Goal: Transaction & Acquisition: Purchase product/service

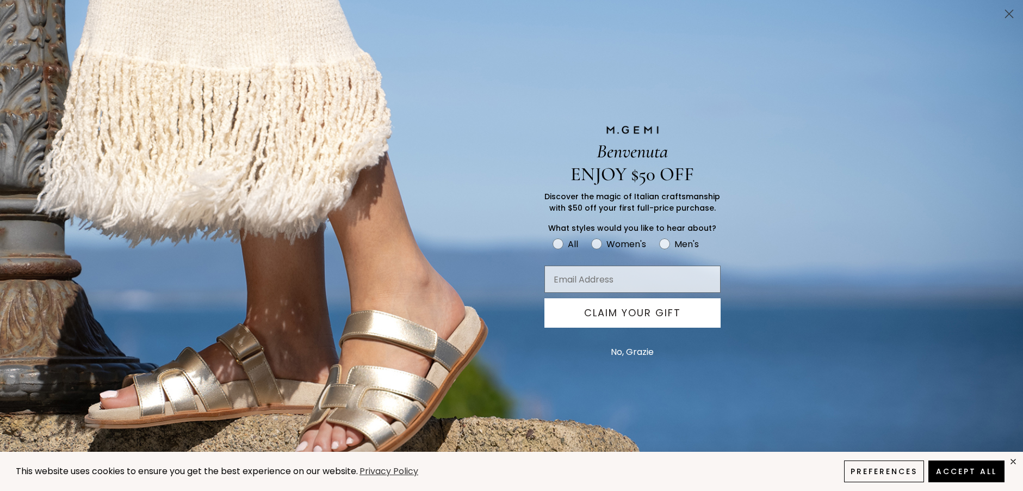
scroll to position [171, 0]
click at [1007, 14] on circle "Close dialog" at bounding box center [1010, 14] width 18 height 18
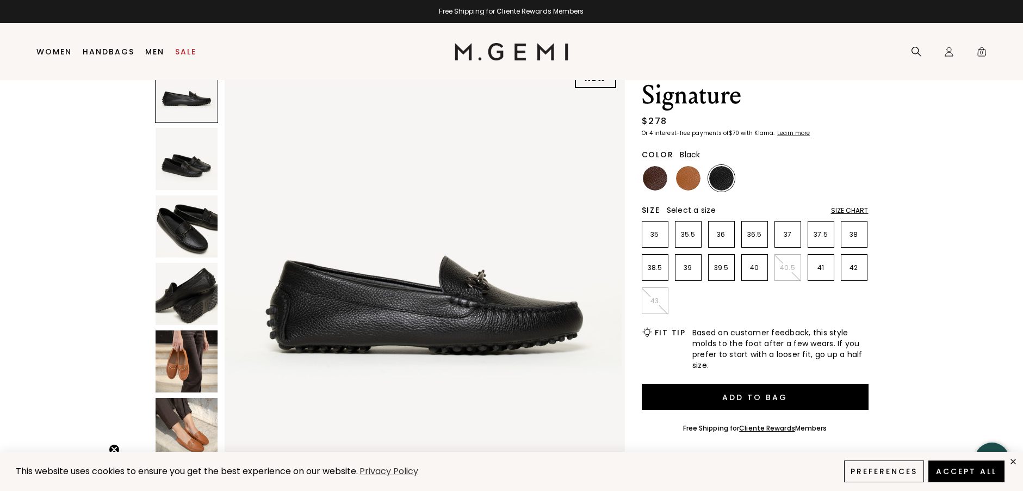
scroll to position [0, 0]
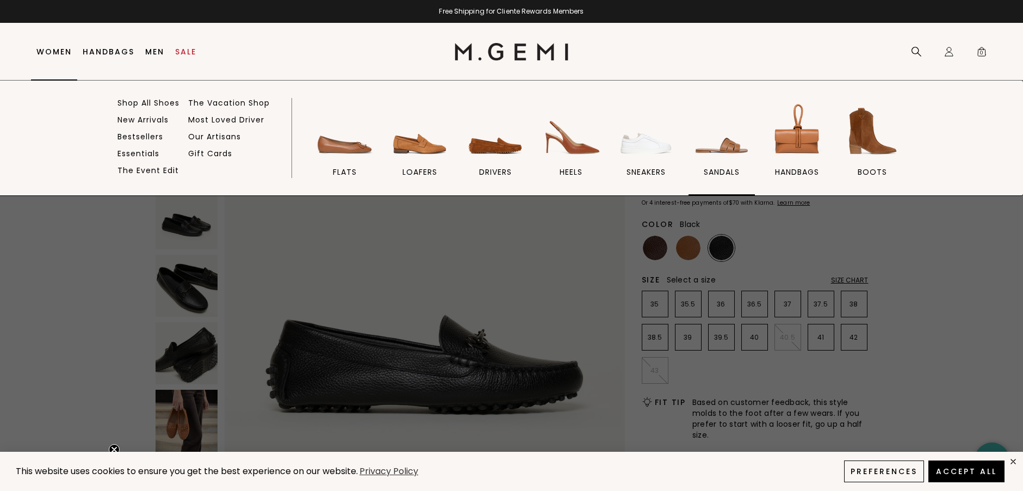
click at [728, 144] on img at bounding box center [721, 131] width 61 height 61
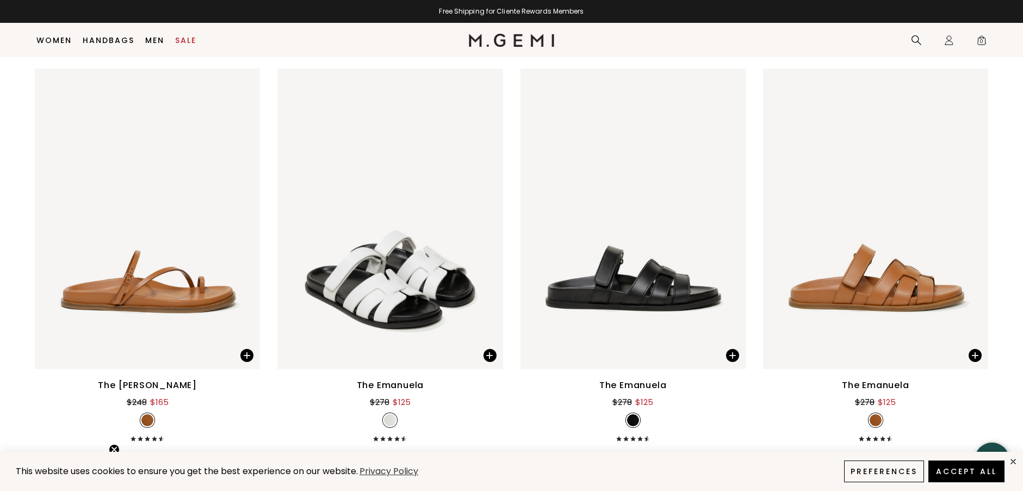
scroll to position [3427, 0]
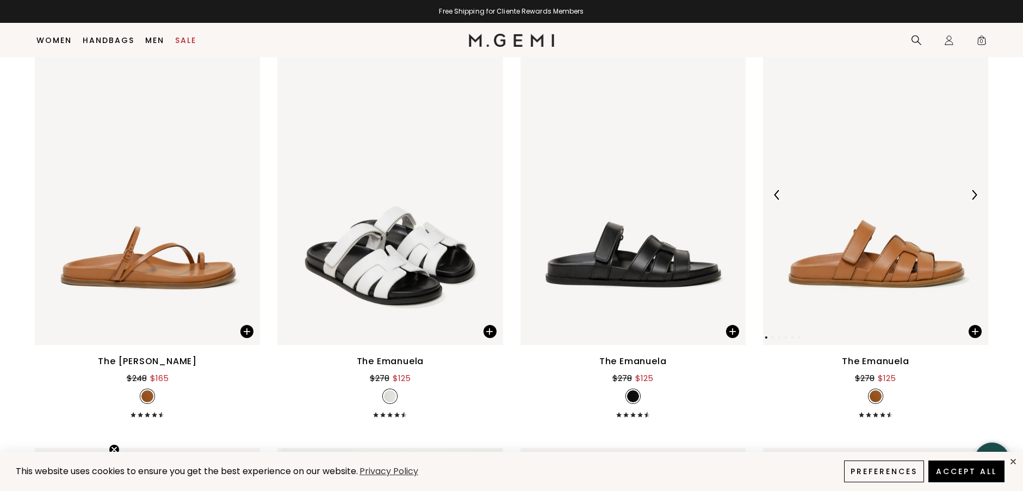
click at [916, 255] on img at bounding box center [875, 195] width 225 height 300
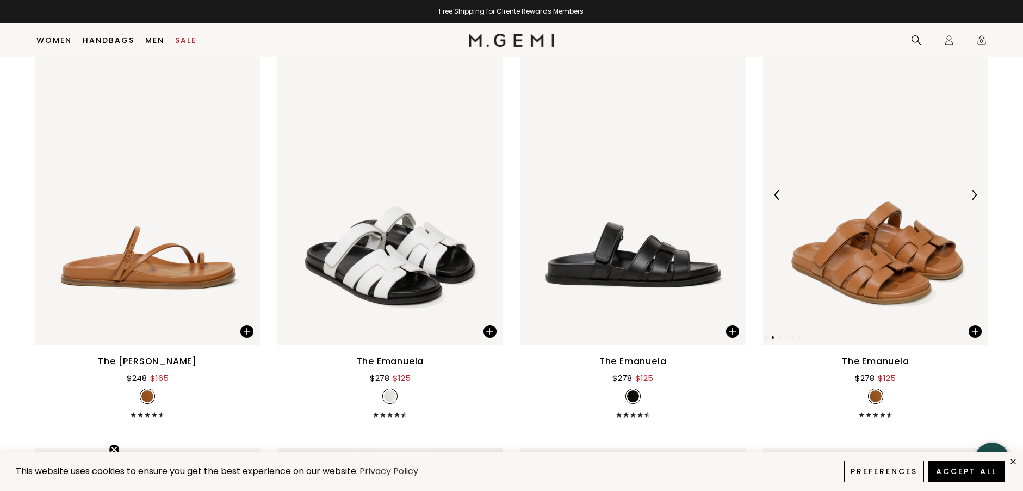
click at [866, 245] on img at bounding box center [875, 195] width 225 height 300
click at [866, 247] on img at bounding box center [875, 195] width 225 height 300
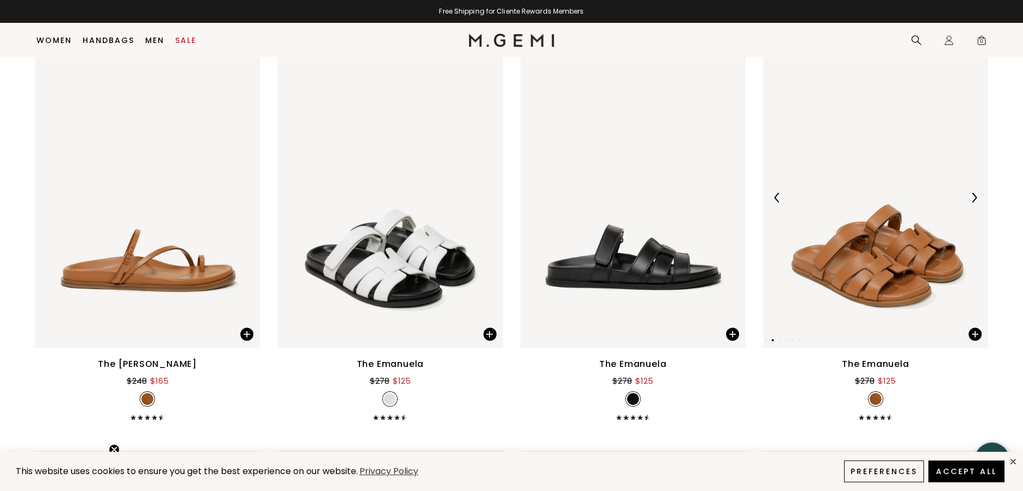
click at [864, 264] on img at bounding box center [875, 197] width 225 height 300
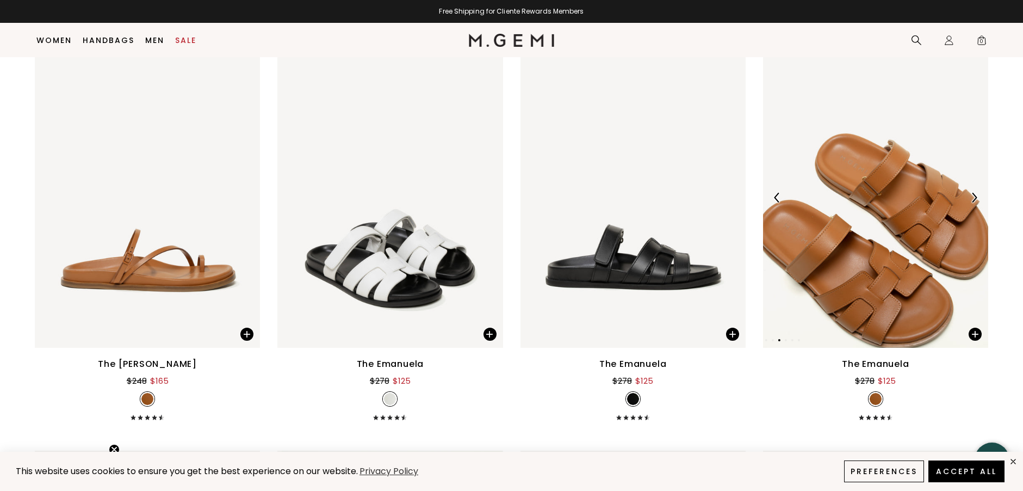
click at [864, 264] on img at bounding box center [875, 197] width 225 height 300
click at [903, 363] on div "The Emanuela" at bounding box center [875, 363] width 67 height 13
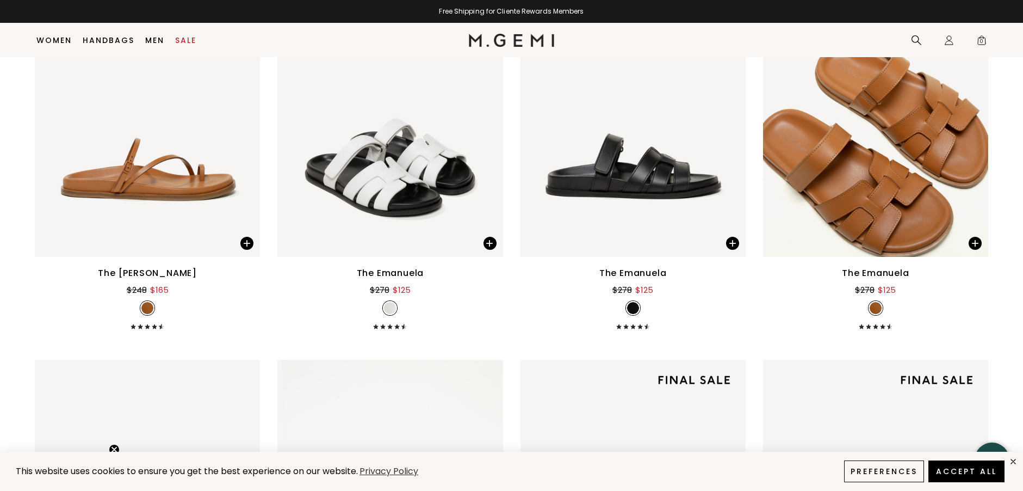
scroll to position [3512, 0]
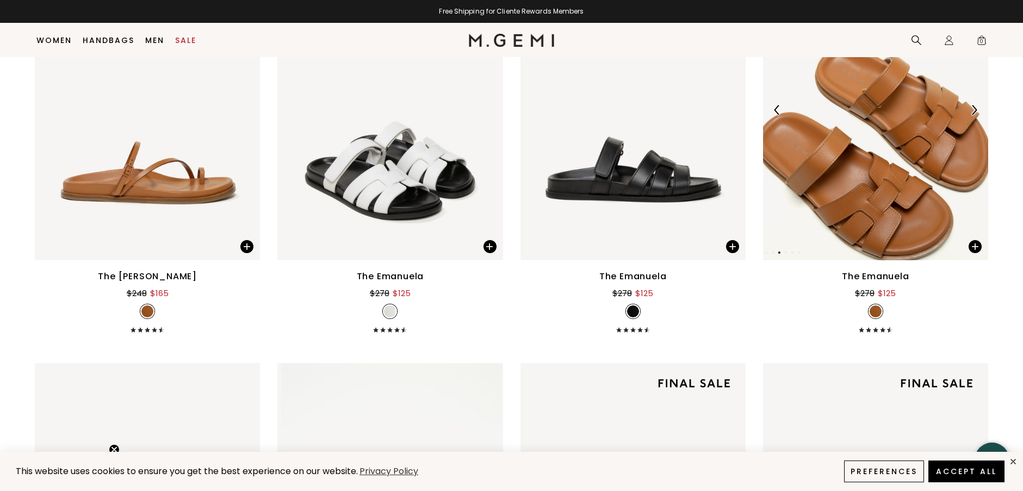
click at [898, 147] on img at bounding box center [875, 110] width 225 height 300
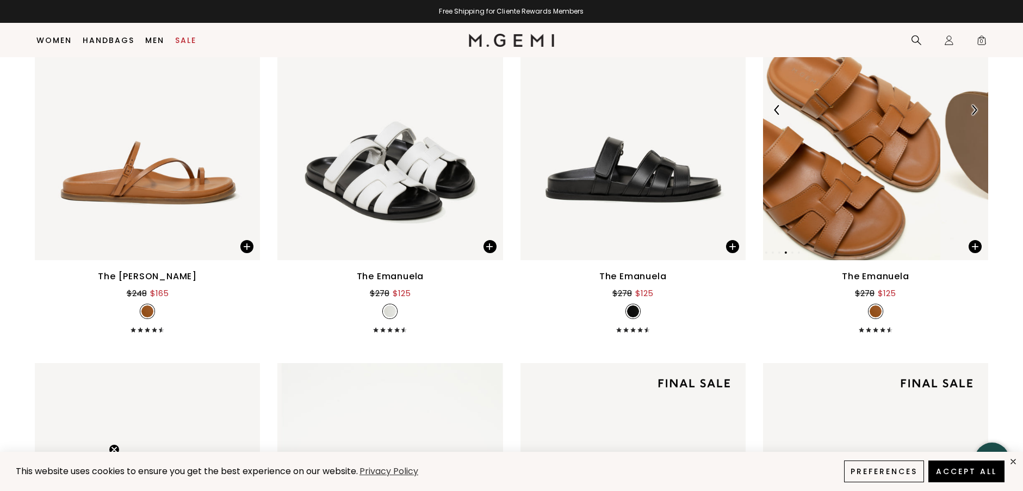
click at [898, 147] on img at bounding box center [827, 110] width 225 height 300
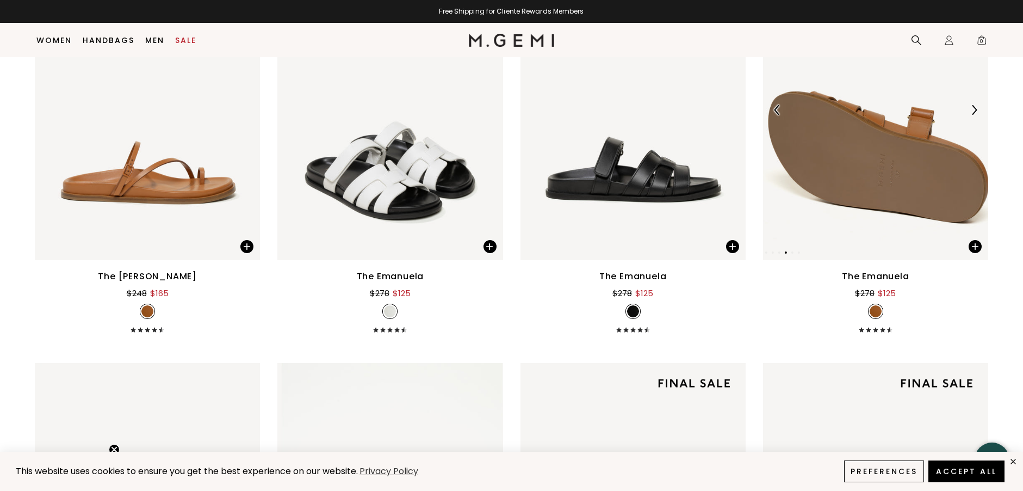
click at [898, 147] on img at bounding box center [875, 110] width 225 height 300
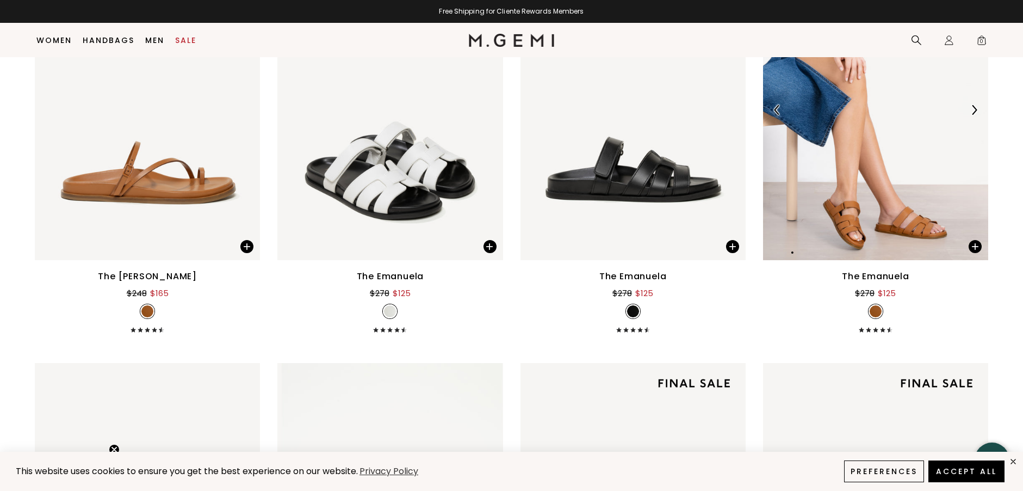
click at [890, 153] on img at bounding box center [875, 110] width 225 height 300
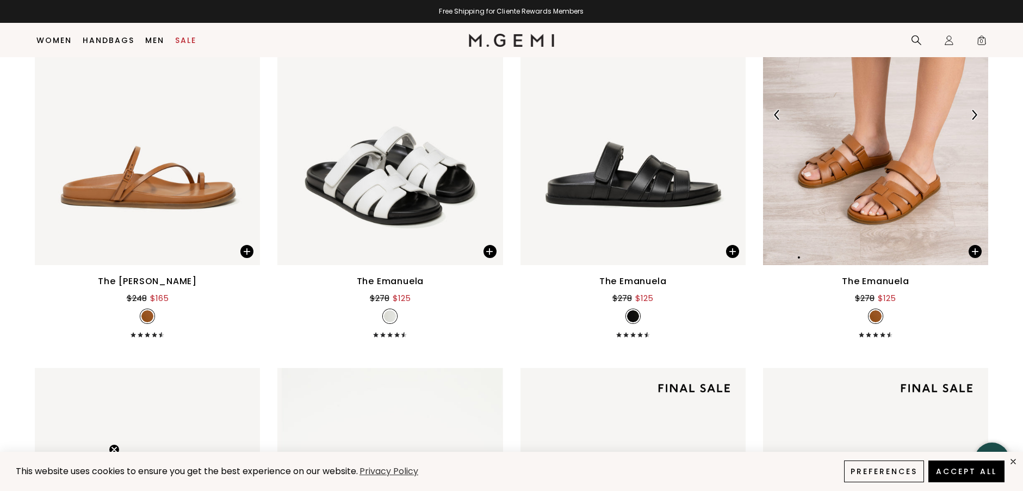
click at [901, 224] on img at bounding box center [875, 115] width 225 height 300
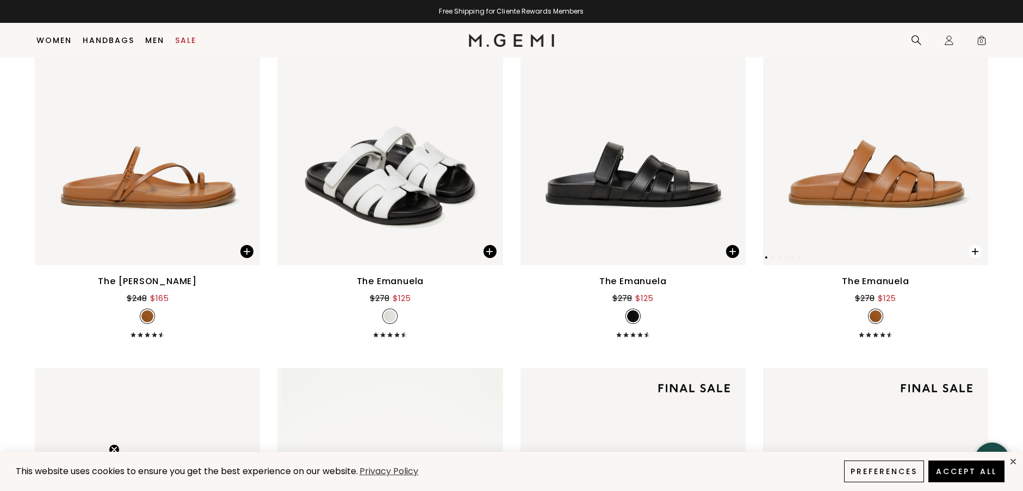
click at [973, 249] on span at bounding box center [975, 251] width 13 height 13
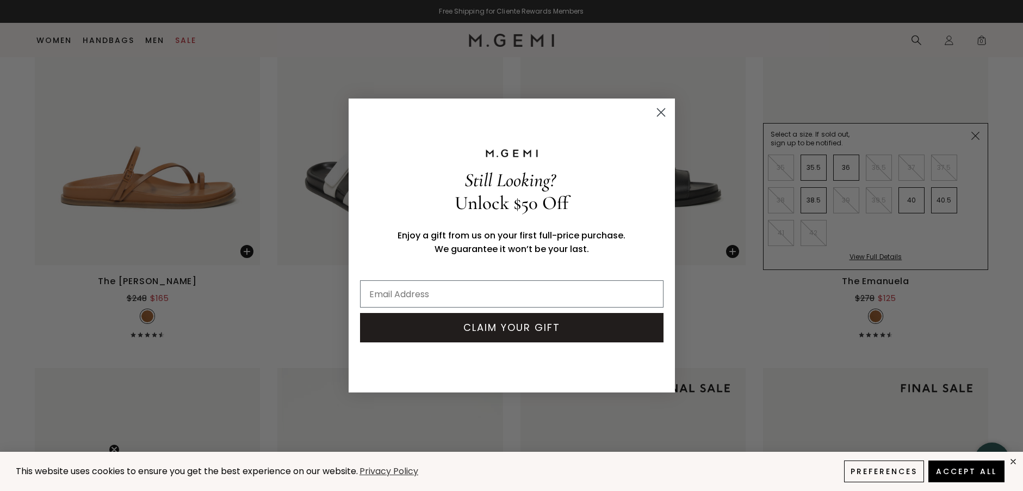
click at [660, 110] on circle "Close dialog" at bounding box center [661, 112] width 18 height 18
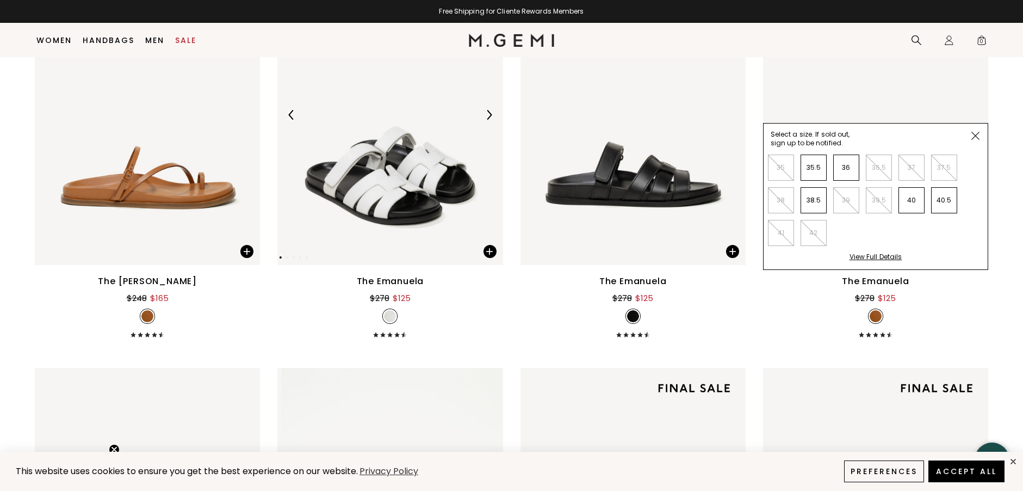
click at [458, 146] on img at bounding box center [389, 115] width 225 height 300
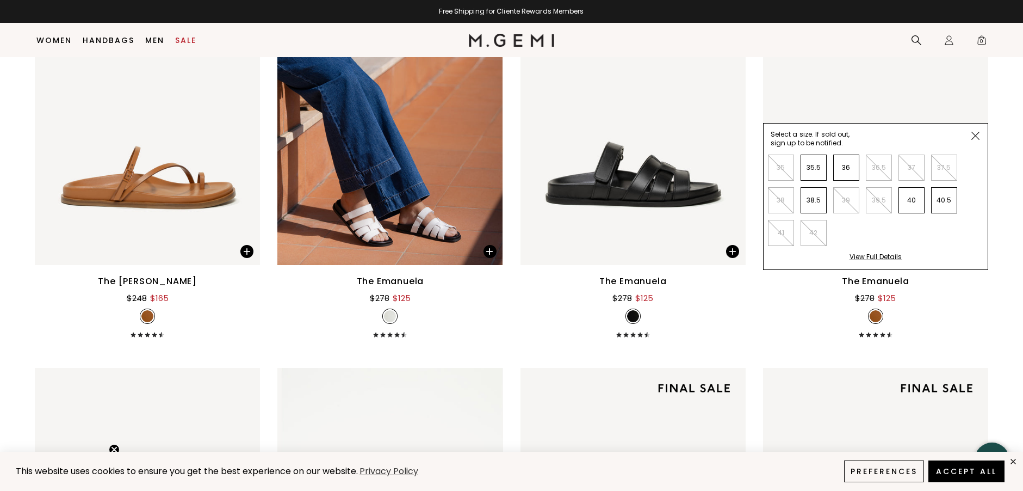
click at [975, 137] on img at bounding box center [976, 136] width 8 height 8
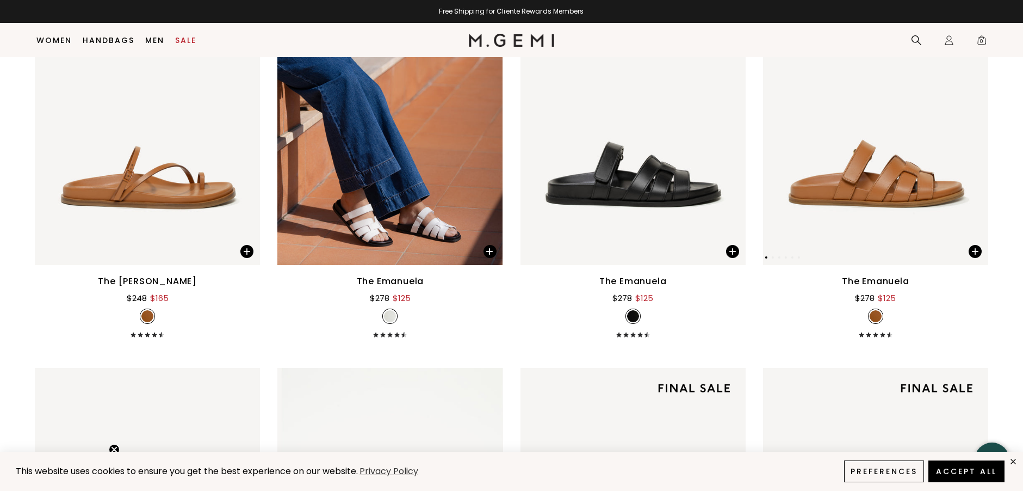
click at [634, 280] on div "The Emanuela" at bounding box center [633, 281] width 67 height 13
click at [739, 246] on span at bounding box center [727, 248] width 38 height 34
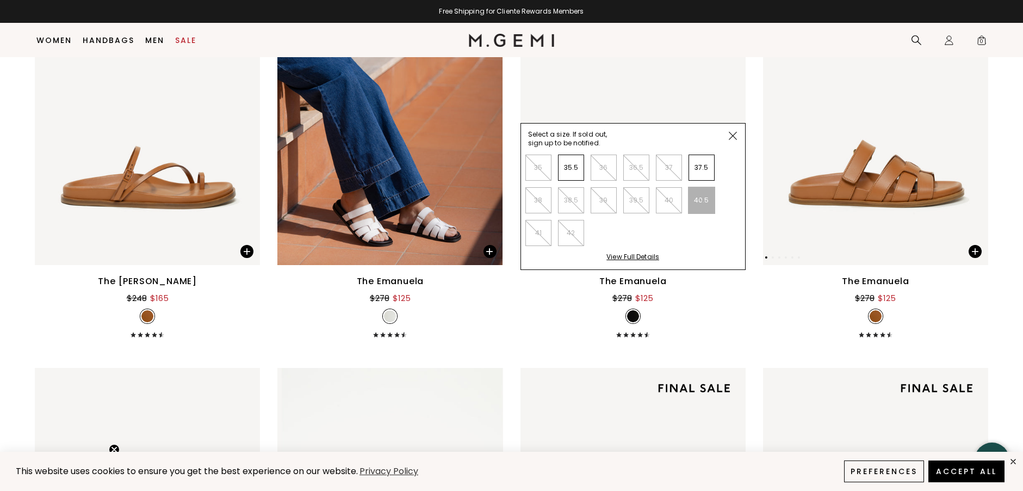
scroll to position [3503, 0]
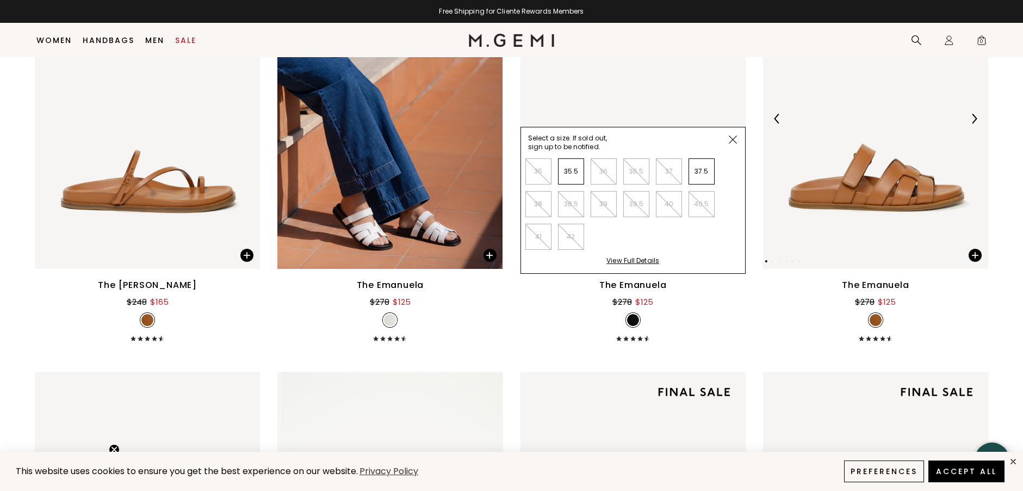
click at [579, 174] on li "35.5" at bounding box center [571, 171] width 26 height 26
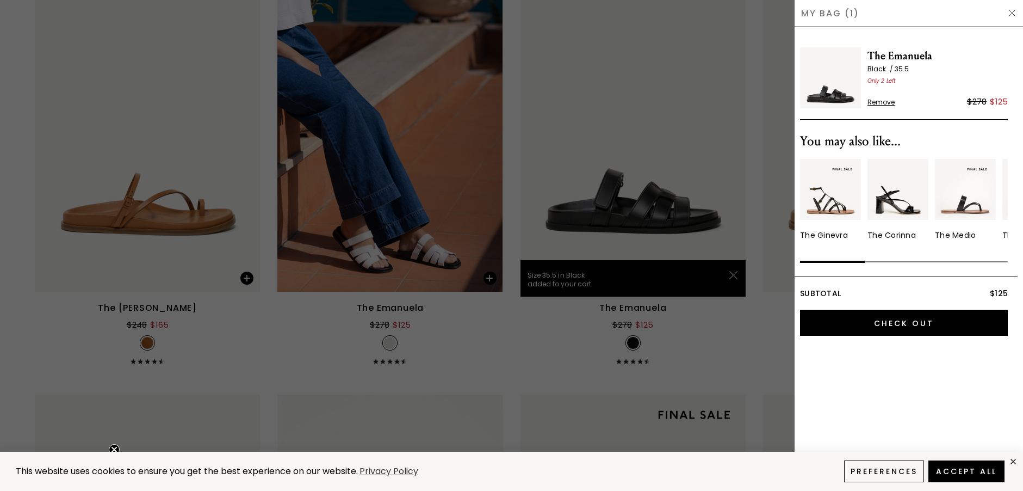
click at [900, 54] on span "The Emanuela" at bounding box center [938, 55] width 140 height 17
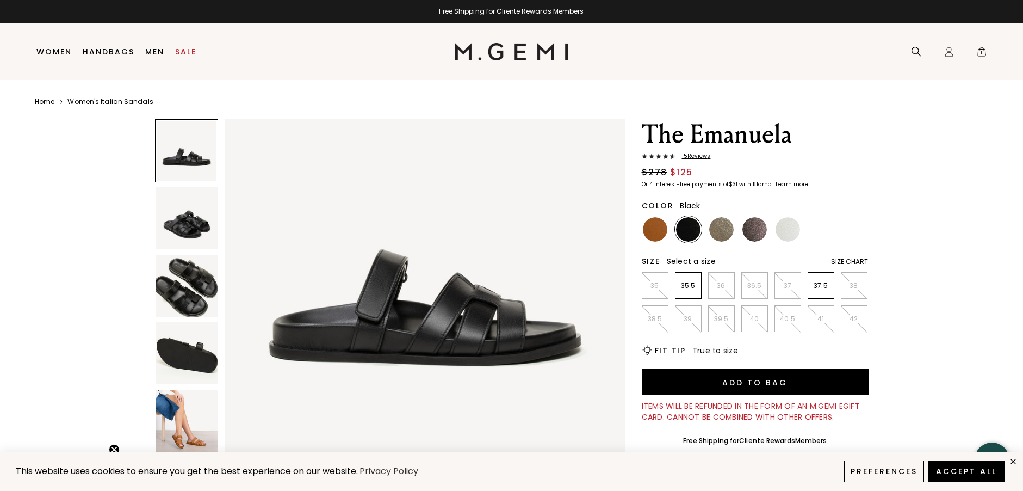
scroll to position [54, 0]
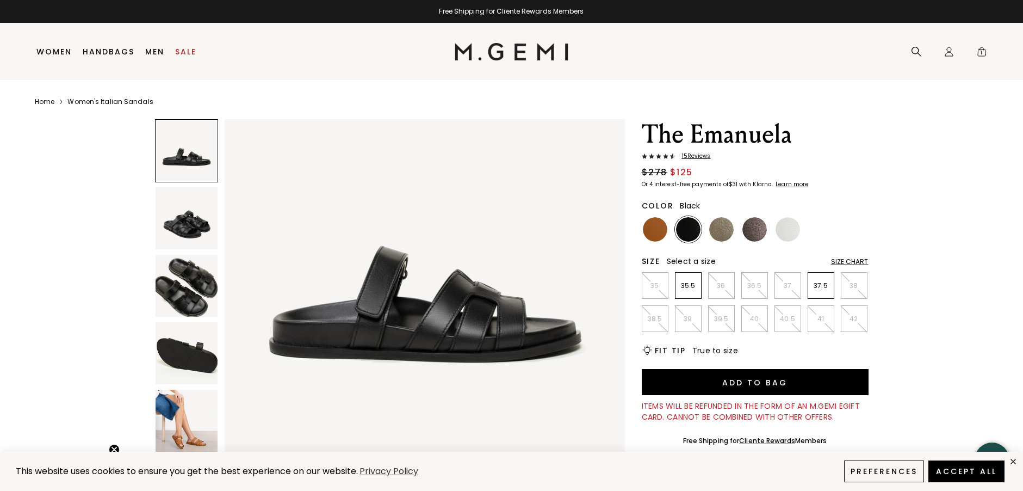
click at [183, 234] on img at bounding box center [187, 218] width 62 height 62
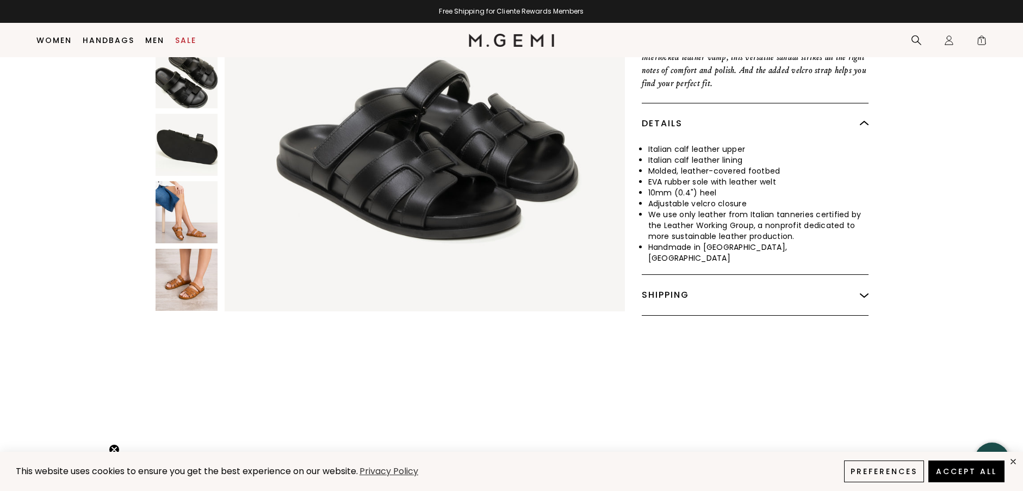
scroll to position [473, 0]
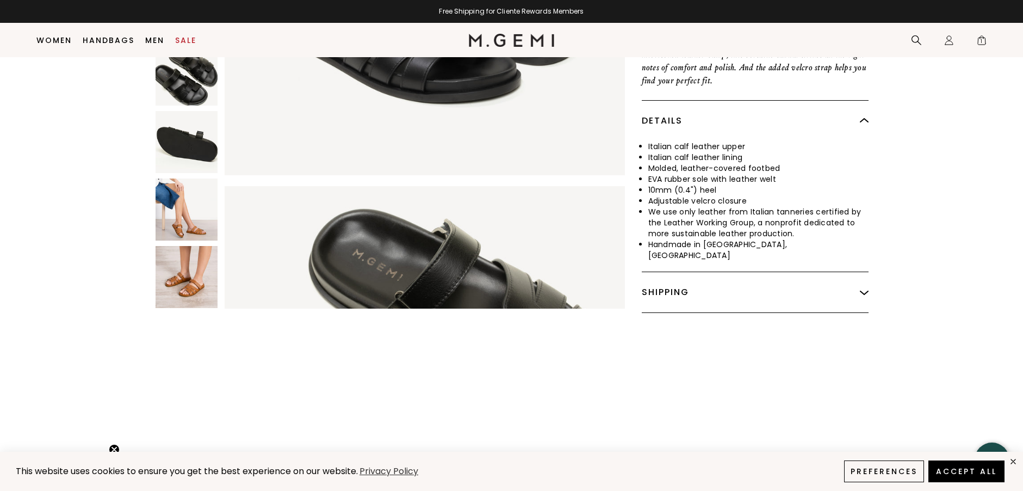
click at [176, 262] on img at bounding box center [187, 277] width 62 height 62
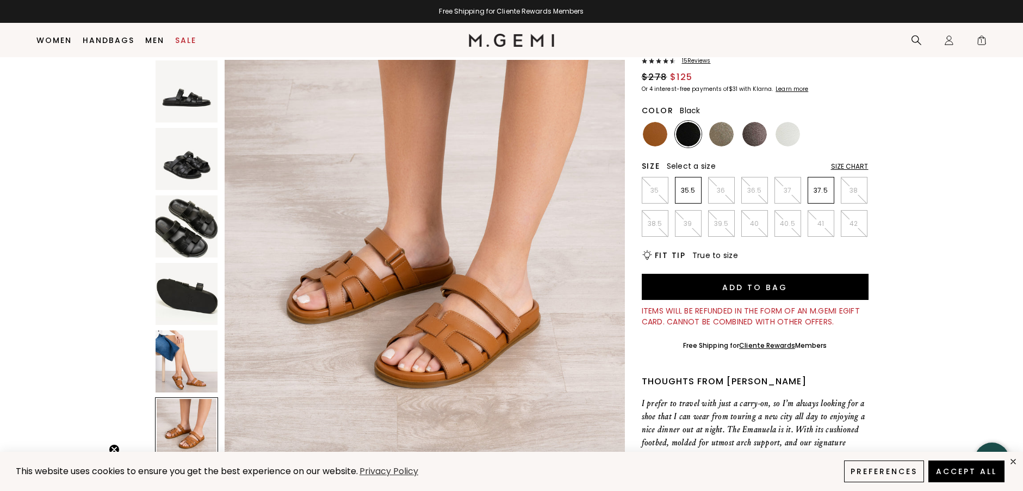
scroll to position [0, 0]
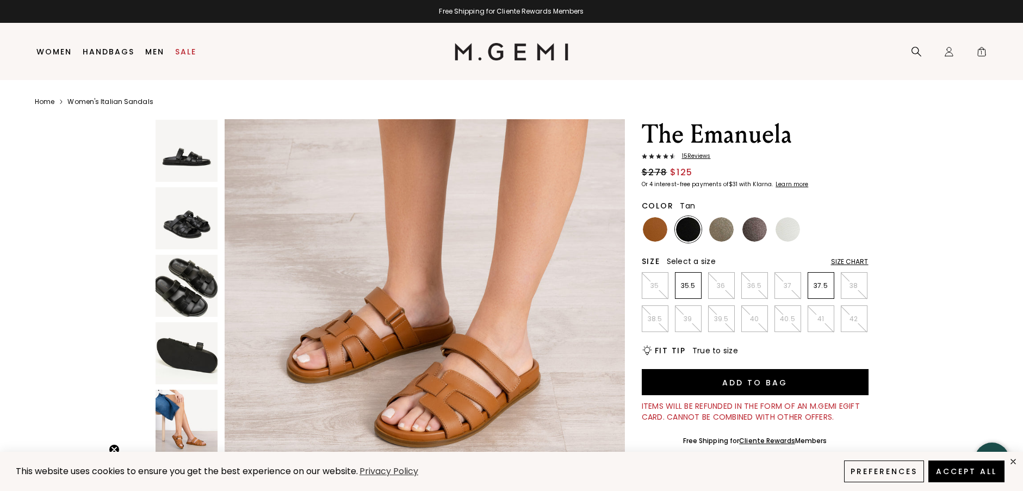
click at [642, 230] on div at bounding box center [655, 229] width 27 height 27
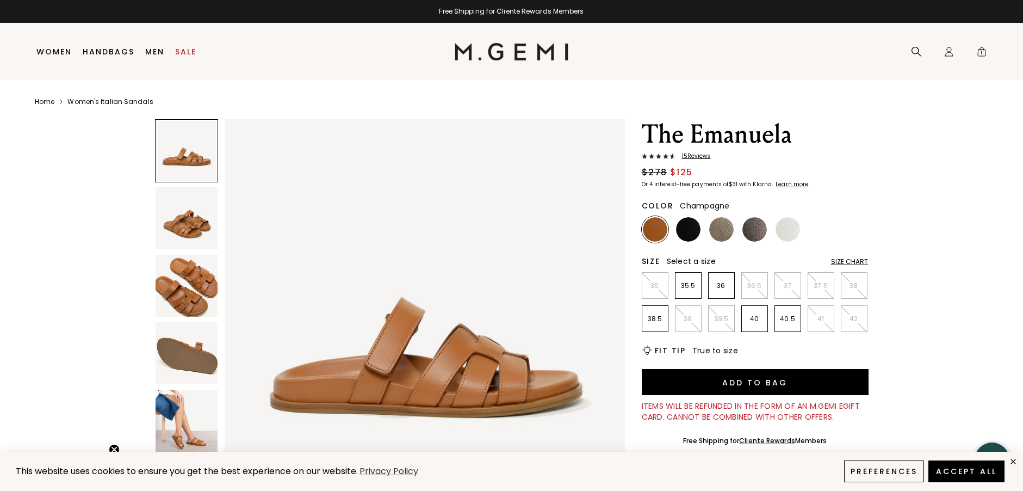
click at [724, 227] on img at bounding box center [721, 229] width 24 height 24
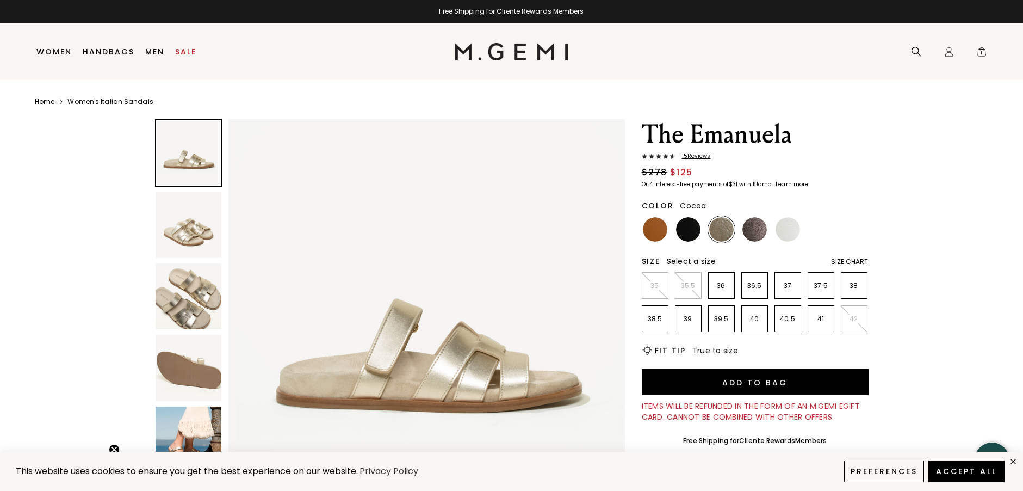
click at [754, 226] on img at bounding box center [755, 229] width 24 height 24
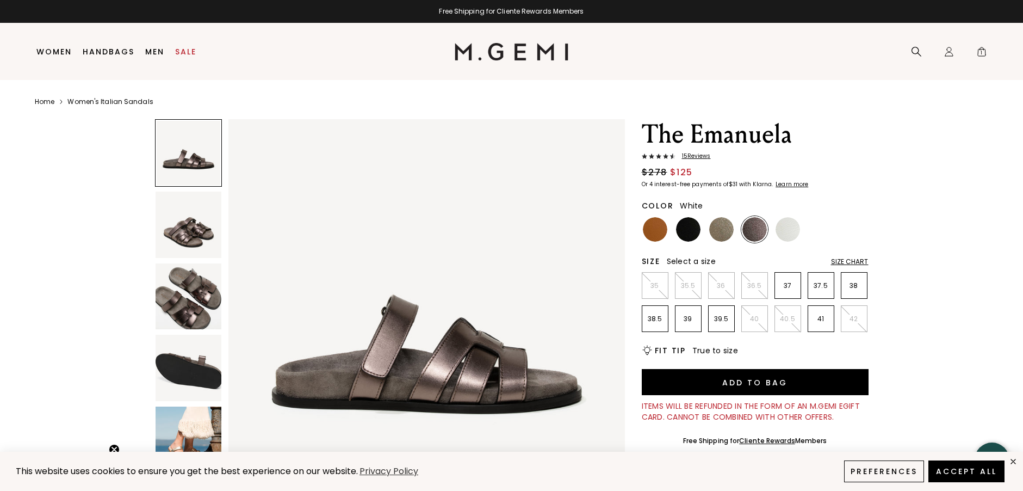
click at [781, 226] on img at bounding box center [788, 229] width 24 height 24
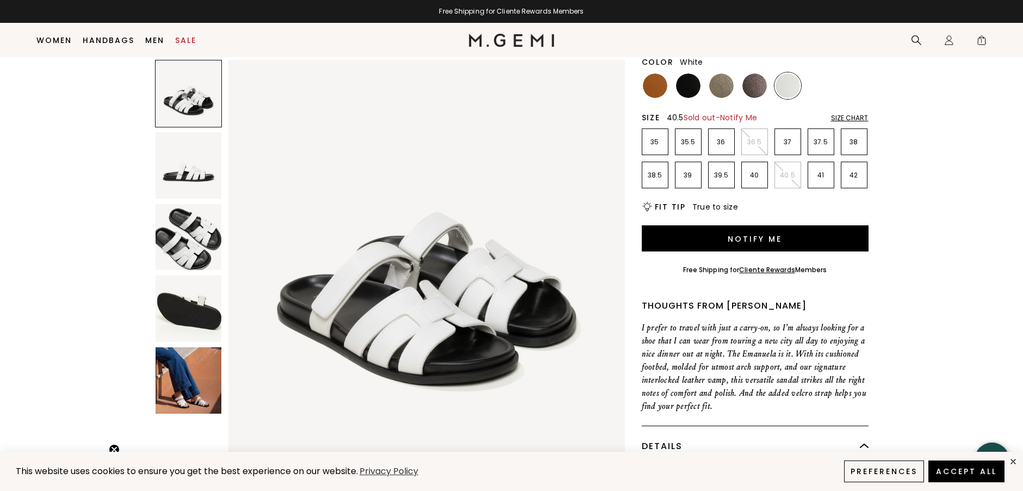
scroll to position [122, 0]
